Goal: Transaction & Acquisition: Book appointment/travel/reservation

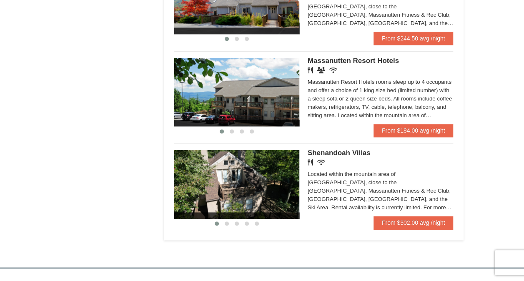
scroll to position [468, 0]
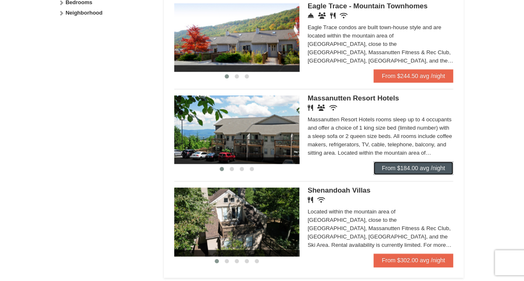
click at [430, 166] on link "From $184.00 avg /night" at bounding box center [414, 167] width 80 height 13
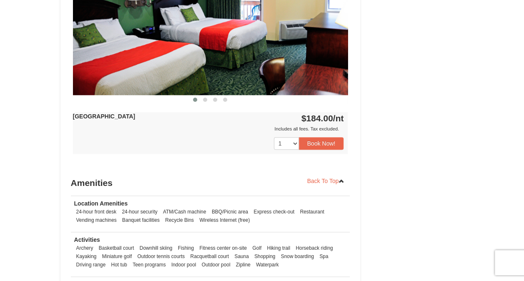
scroll to position [421, 0]
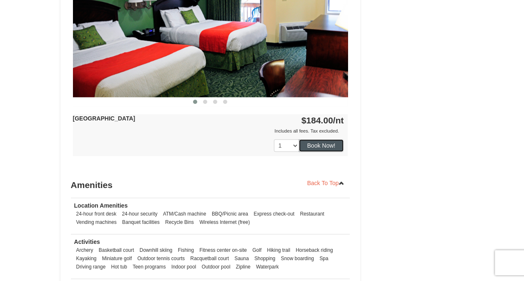
click at [323, 144] on button "Book Now!" at bounding box center [321, 145] width 45 height 13
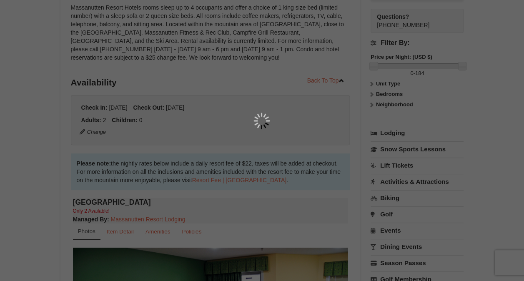
scroll to position [81, 0]
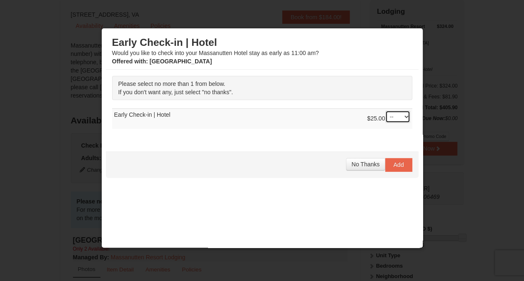
click at [399, 118] on select "-- 01" at bounding box center [397, 117] width 25 height 13
click at [193, 89] on span "If you don't want any, just select "no thanks"." at bounding box center [175, 92] width 115 height 7
click at [355, 164] on span "No Thanks" at bounding box center [366, 164] width 28 height 7
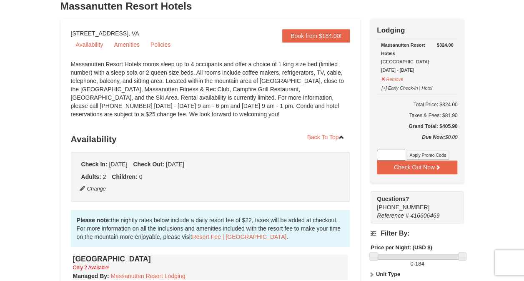
scroll to position [67, 0]
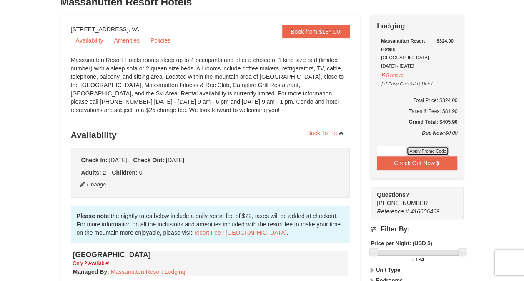
click at [420, 150] on button "Apply Promo Code" at bounding box center [428, 150] width 43 height 9
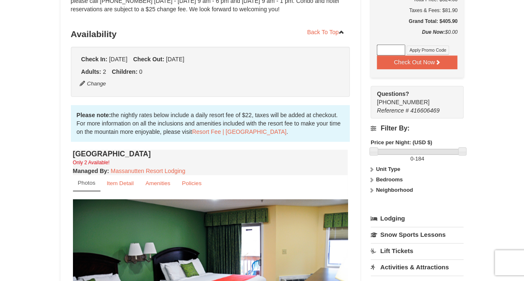
scroll to position [0, 0]
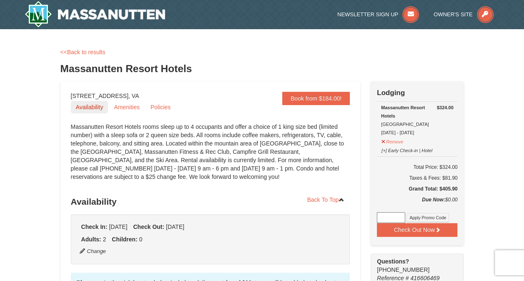
click at [91, 111] on link "Availability" at bounding box center [90, 107] width 38 height 13
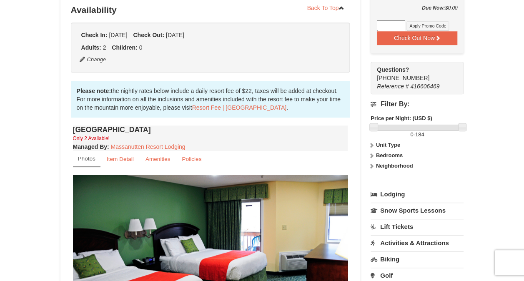
scroll to position [193, 0]
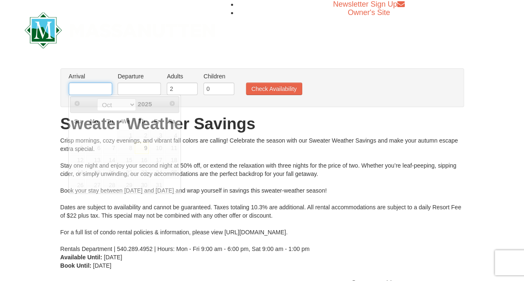
click at [97, 89] on input "text" at bounding box center [90, 89] width 43 height 13
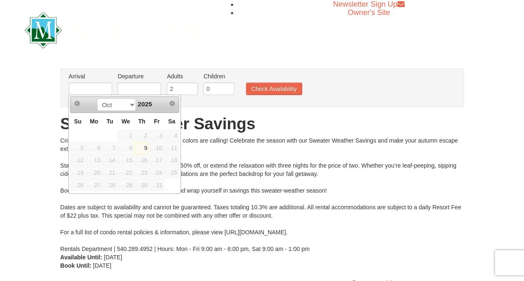
click at [175, 148] on span "11" at bounding box center [172, 148] width 14 height 12
click at [0, 163] on html "Browser Not Supported We notice you are using a browser which will not provide …" at bounding box center [262, 194] width 524 height 389
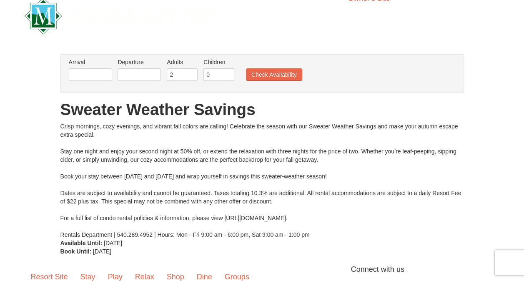
scroll to position [17, 0]
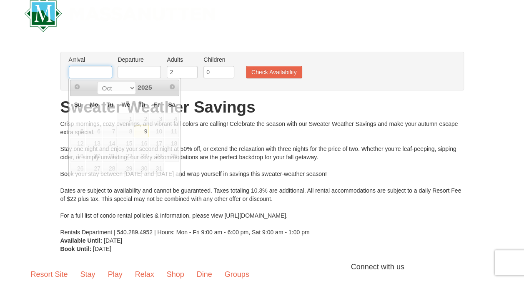
click at [86, 68] on input "text" at bounding box center [90, 72] width 43 height 13
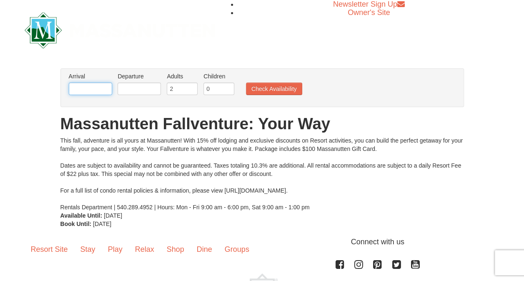
click at [95, 91] on input "text" at bounding box center [90, 89] width 43 height 13
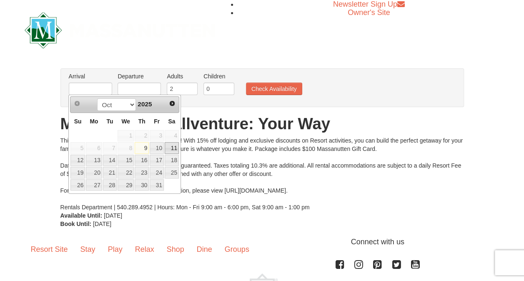
click at [175, 146] on link "11" at bounding box center [172, 148] width 14 height 12
type input "[DATE]"
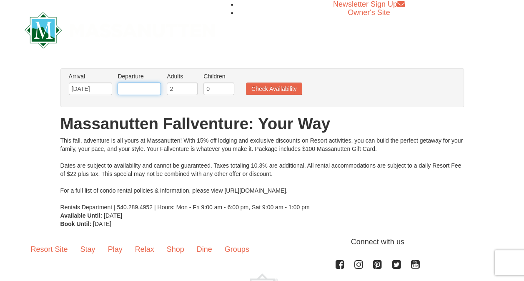
click at [141, 86] on input "text" at bounding box center [139, 89] width 43 height 13
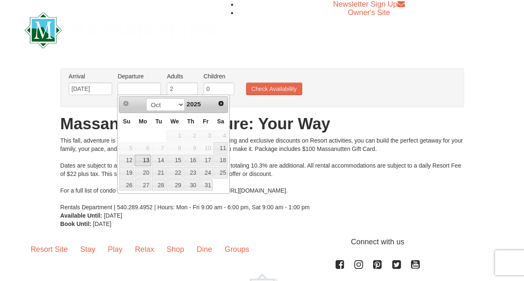
click at [141, 161] on link "13" at bounding box center [143, 161] width 16 height 12
type input "[DATE]"
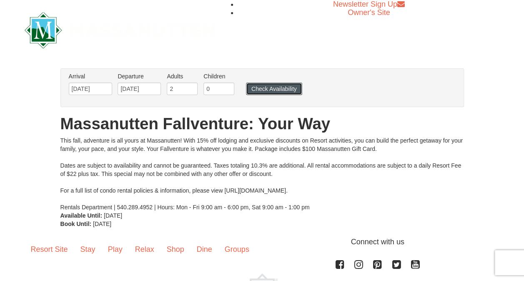
click at [280, 90] on button "Check Availability" at bounding box center [274, 89] width 56 height 13
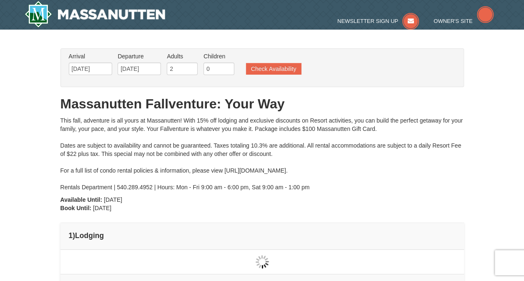
type input "[DATE]"
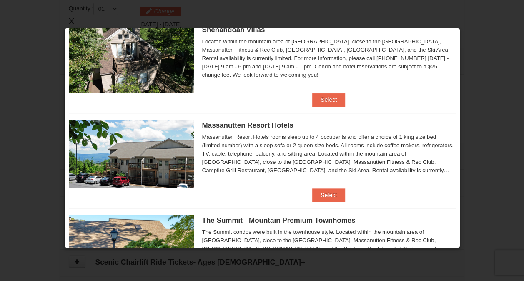
scroll to position [240, 0]
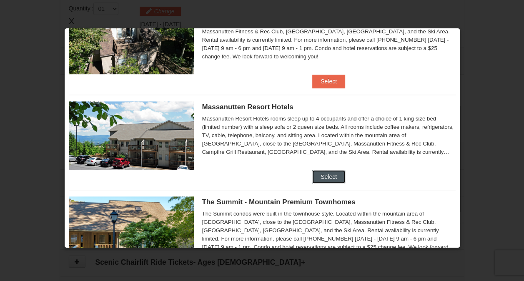
click at [332, 171] on button "Select" at bounding box center [328, 176] width 33 height 13
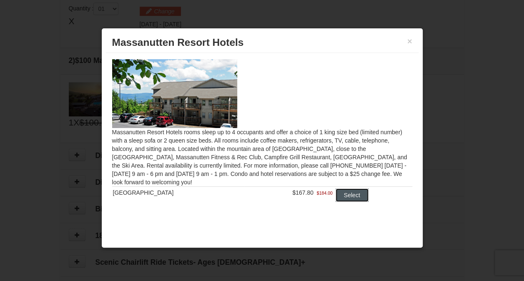
click at [339, 195] on button "Select" at bounding box center [352, 194] width 33 height 13
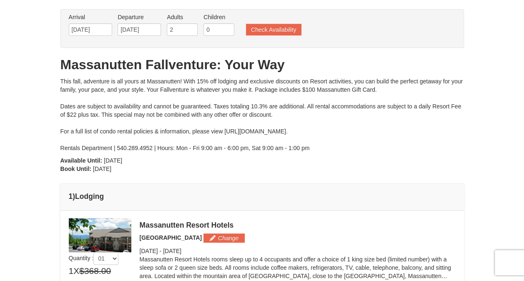
scroll to position [38, 0]
